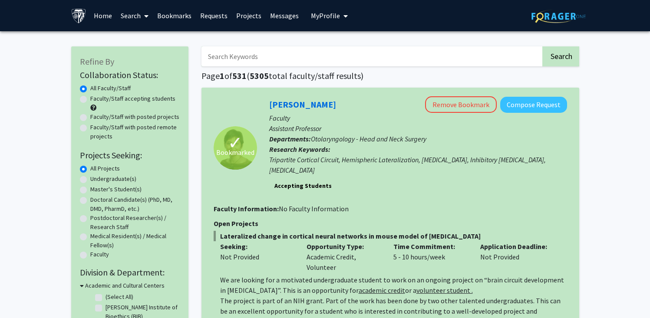
click at [90, 184] on label "Undergraduate(s)" at bounding box center [113, 178] width 46 height 9
click at [90, 180] on input "Undergraduate(s)" at bounding box center [93, 177] width 6 height 6
radio input "true"
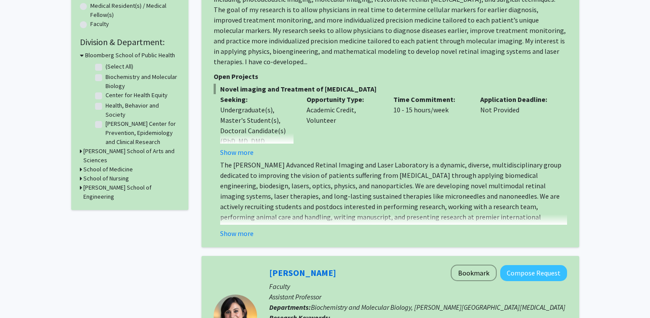
scroll to position [239, 0]
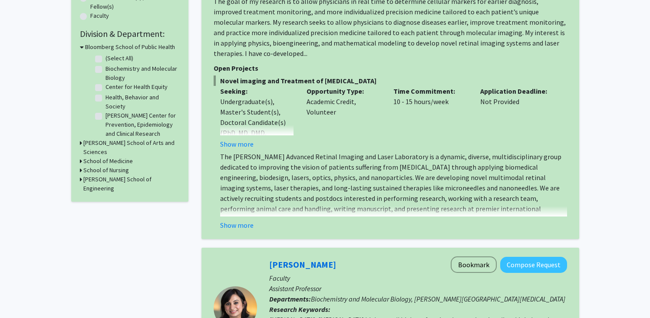
click at [253, 149] on button "Show more" at bounding box center [236, 144] width 33 height 10
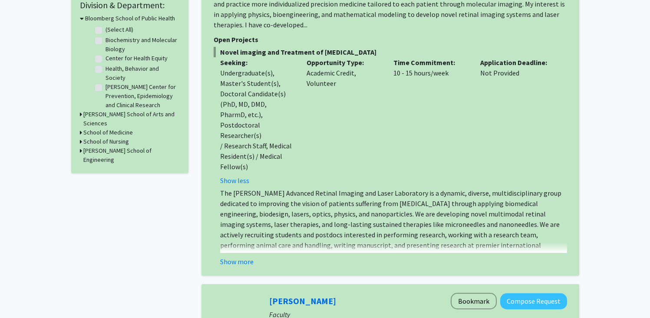
scroll to position [452, 0]
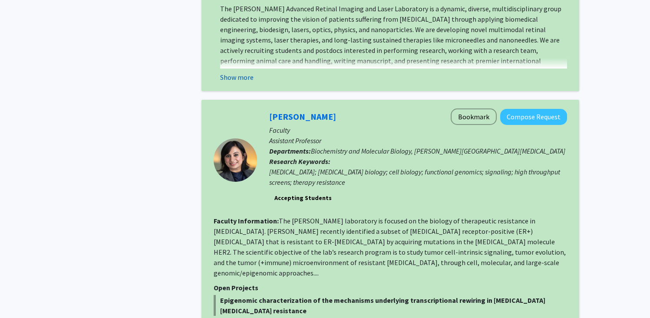
click at [245, 82] on button "Show more" at bounding box center [236, 77] width 33 height 10
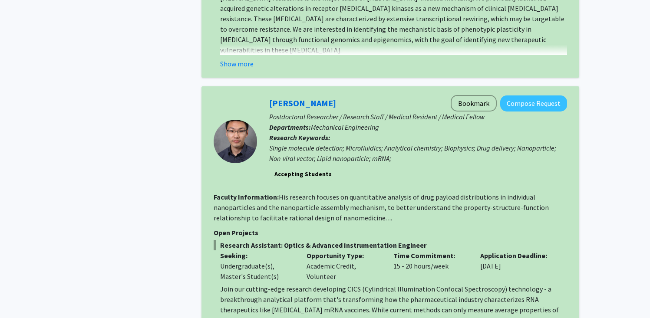
scroll to position [904, 0]
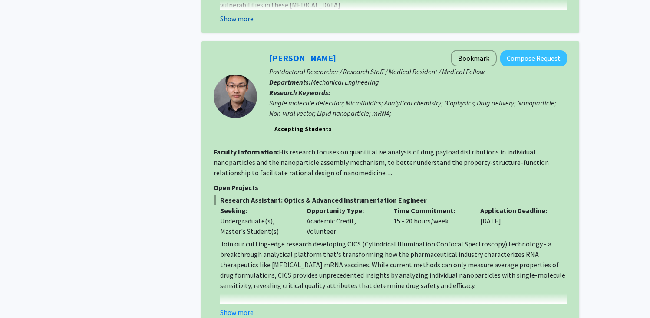
click at [253, 24] on button "Show more" at bounding box center [236, 18] width 33 height 10
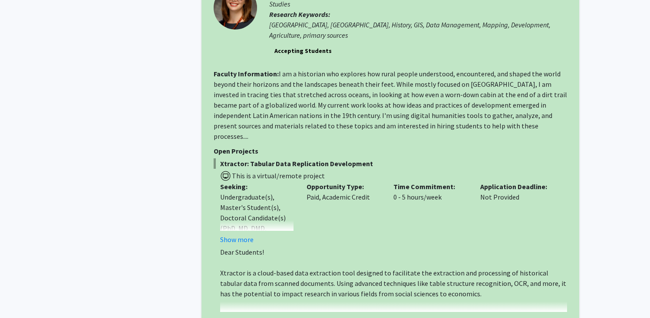
scroll to position [3706, 0]
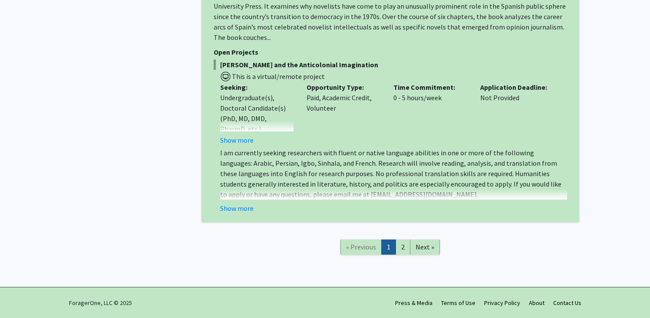
scroll to position [5309, 0]
click at [404, 246] on link "2" at bounding box center [402, 247] width 15 height 15
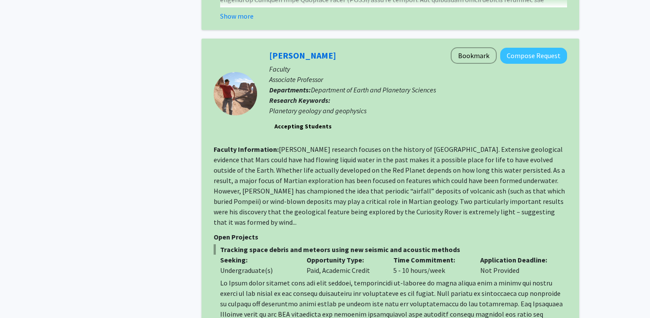
scroll to position [417, 0]
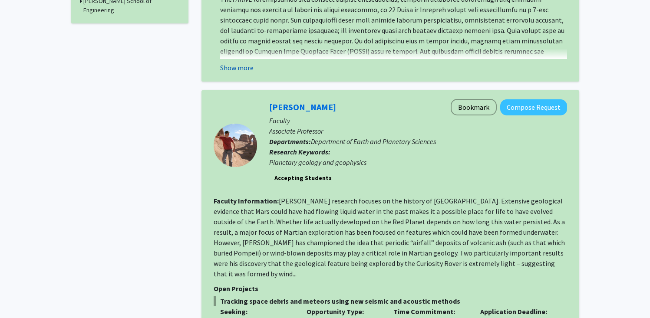
click at [253, 73] on button "Show more" at bounding box center [236, 67] width 33 height 10
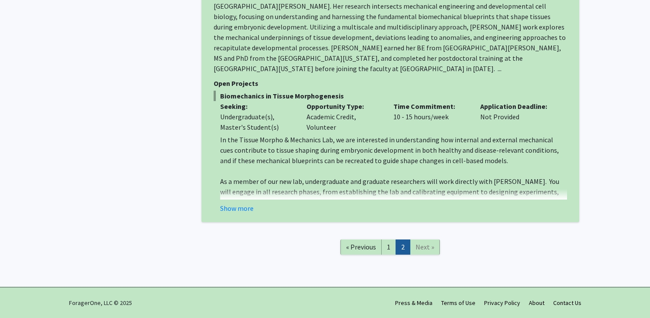
scroll to position [1294, 0]
